Goal: Transaction & Acquisition: Book appointment/travel/reservation

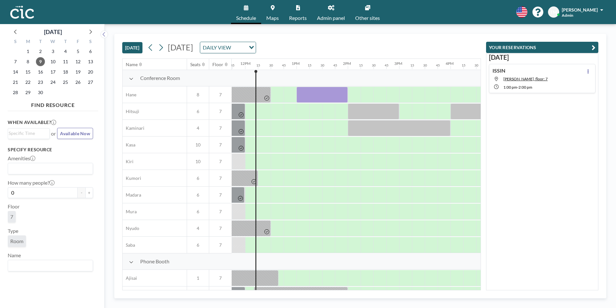
scroll to position [0, 603]
click at [89, 30] on icon at bounding box center [90, 32] width 3 height 4
click at [54, 60] on span "8" at bounding box center [52, 61] width 9 height 9
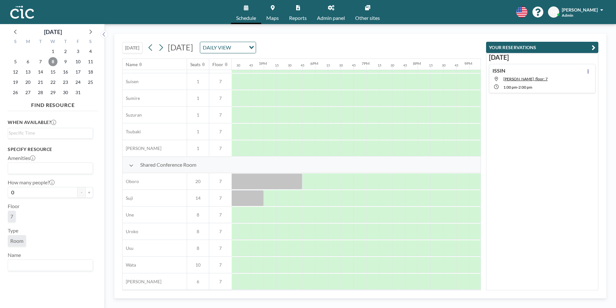
scroll to position [380, 841]
click at [319, 181] on div at bounding box center [321, 181] width 13 height 16
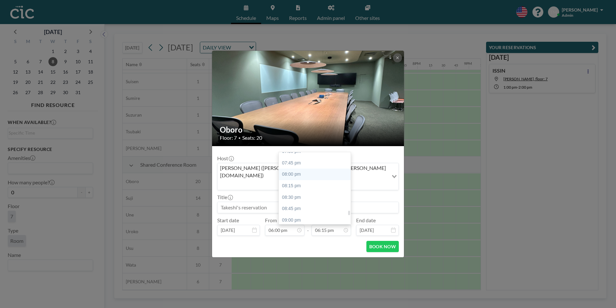
scroll to position [897, 0]
click at [297, 191] on div "08:30 pm" at bounding box center [315, 197] width 72 height 12
type input "08:30 pm"
click at [245, 202] on input at bounding box center [307, 207] width 181 height 11
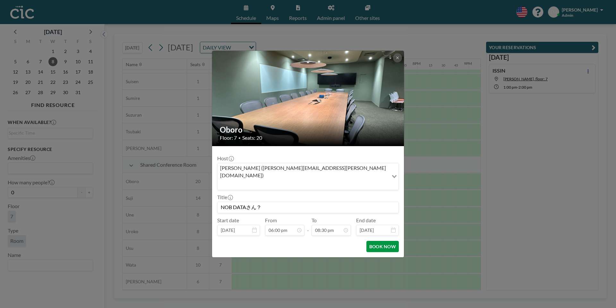
type input "NOB DATAさん？"
click at [381, 241] on button "BOOK NOW" at bounding box center [382, 246] width 32 height 11
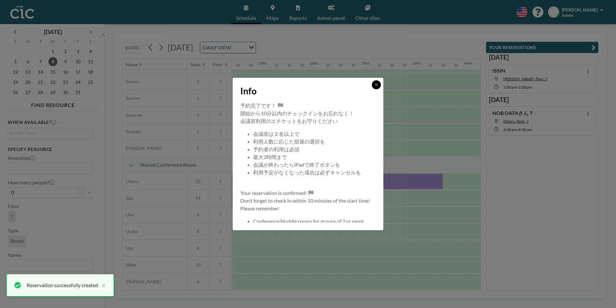
click at [375, 83] on icon at bounding box center [376, 85] width 4 height 4
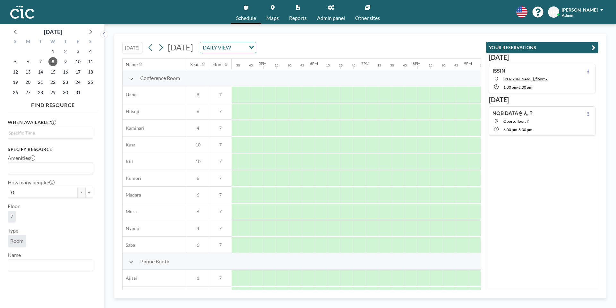
scroll to position [380, 841]
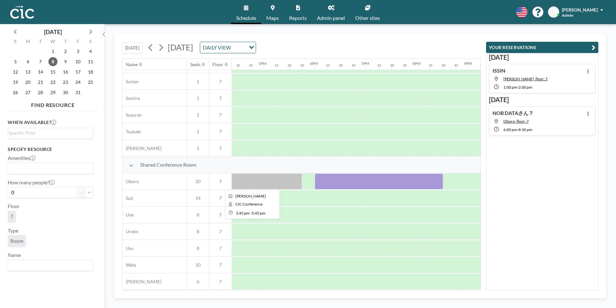
click at [249, 181] on div at bounding box center [250, 181] width 103 height 16
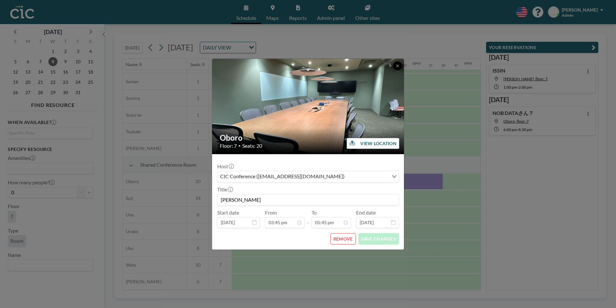
click at [398, 68] on button at bounding box center [397, 65] width 9 height 9
